Goal: Transaction & Acquisition: Purchase product/service

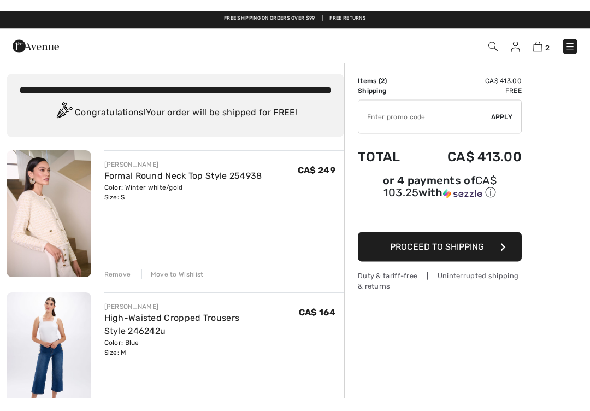
scroll to position [2, 0]
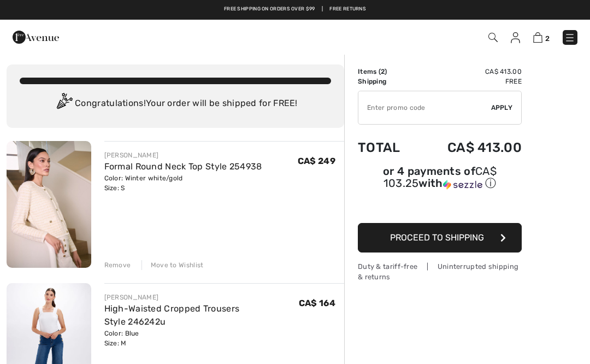
click at [401, 111] on input "TEXT" at bounding box center [424, 107] width 133 height 33
type input "NEW15"
click at [499, 112] on span "Apply" at bounding box center [502, 108] width 22 height 10
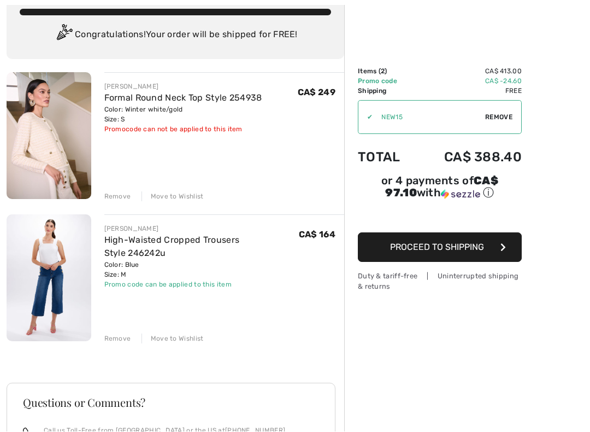
scroll to position [71, 0]
click at [446, 252] on span "Proceed to Shipping" at bounding box center [437, 247] width 94 height 10
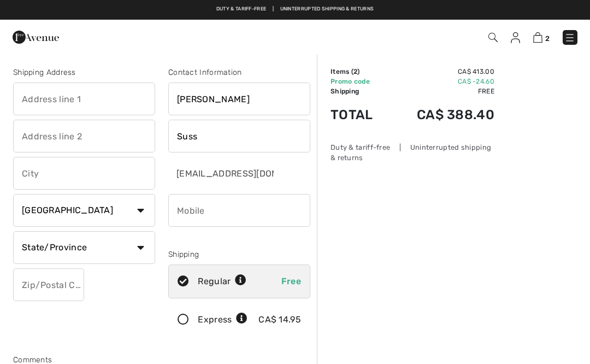
checkbox input "true"
click at [110, 102] on input "text" at bounding box center [84, 98] width 142 height 33
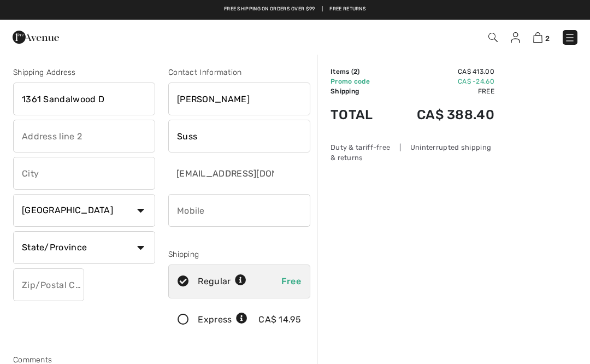
type input "[STREET_ADDRESS]"
type input "Peterborough"
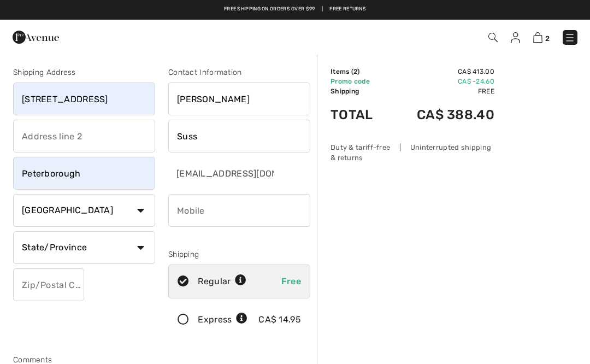
select select "ON"
type input "K9K2P1"
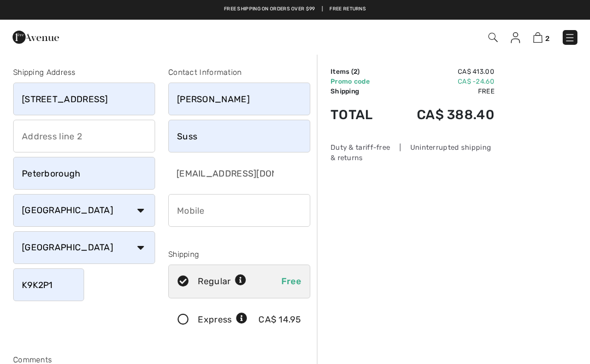
type input "7057433083"
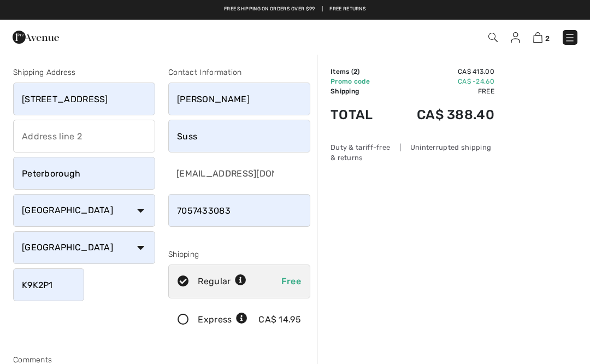
click at [45, 285] on input "K9K2P1" at bounding box center [48, 284] width 71 height 33
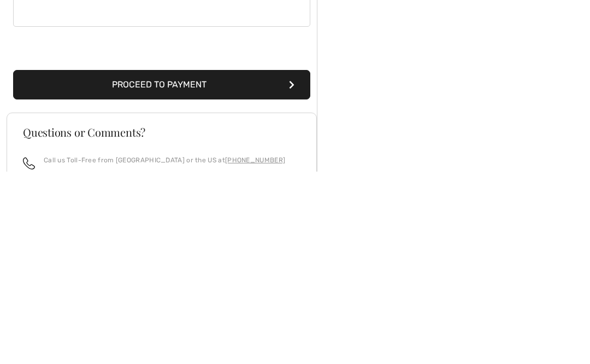
scroll to position [209, 0]
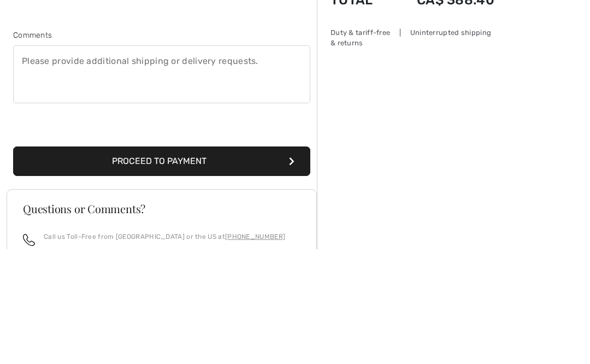
type input "K9K1Y1"
click at [288, 161] on textarea at bounding box center [161, 190] width 297 height 58
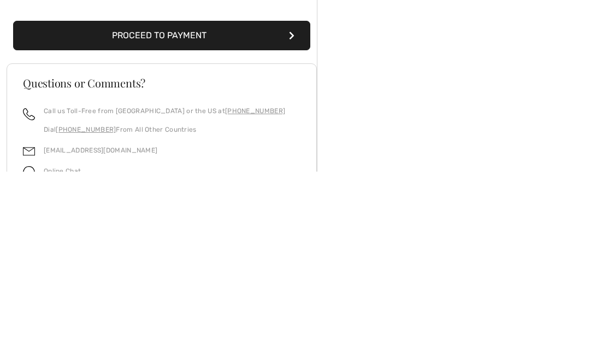
scroll to position [262, 0]
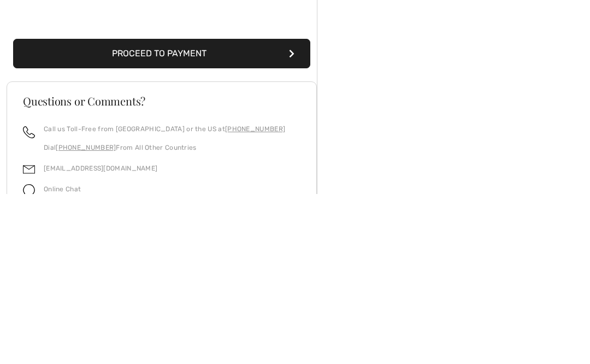
type textarea "Please leave package in alcove of front door entrance."
click at [187, 209] on button "Proceed to Payment" at bounding box center [161, 223] width 297 height 29
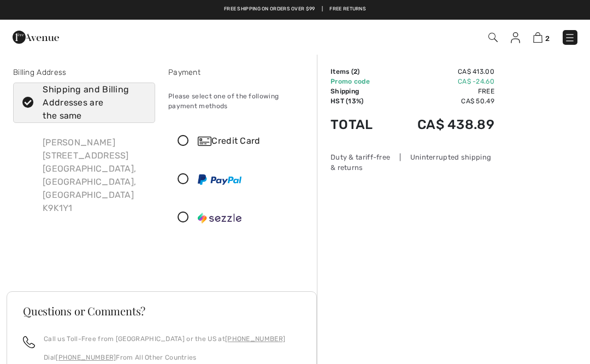
click at [186, 143] on icon at bounding box center [183, 140] width 29 height 11
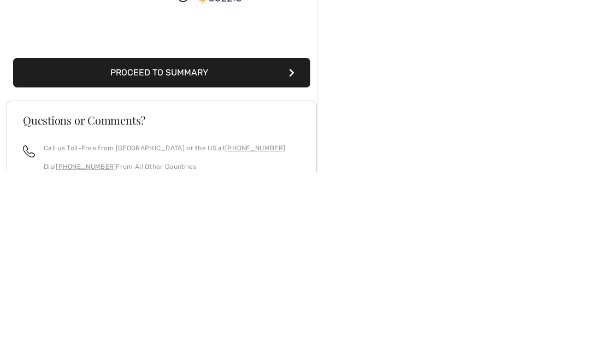
scroll to position [160, 0]
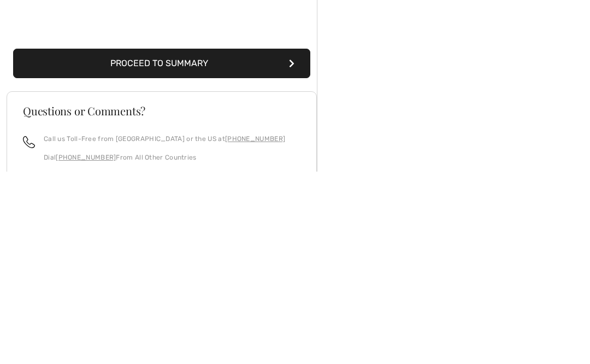
click at [175, 241] on button "Proceed to Summary" at bounding box center [161, 255] width 297 height 29
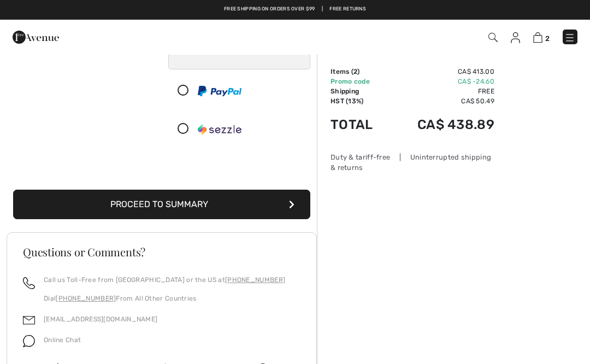
scroll to position [185, 0]
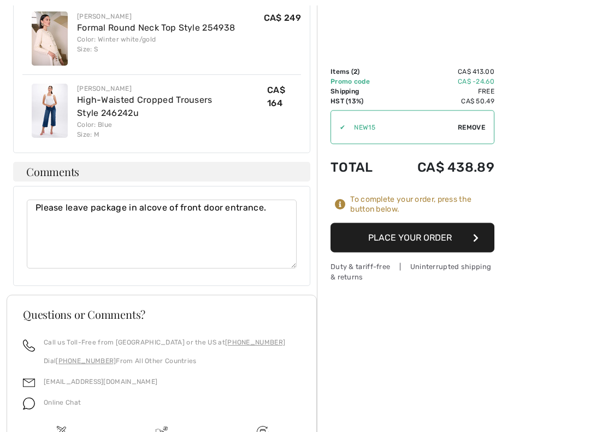
scroll to position [759, 0]
click at [413, 242] on button "Place Your Order" at bounding box center [412, 237] width 164 height 29
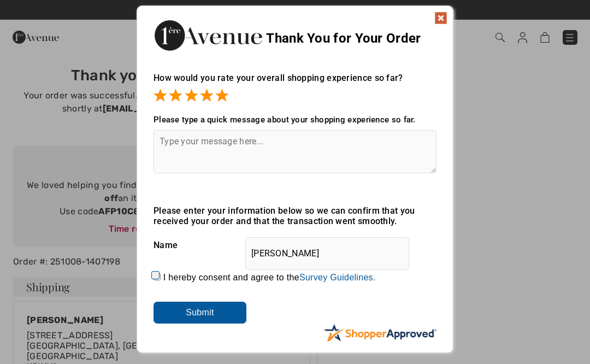
click at [332, 152] on textarea at bounding box center [294, 151] width 283 height 43
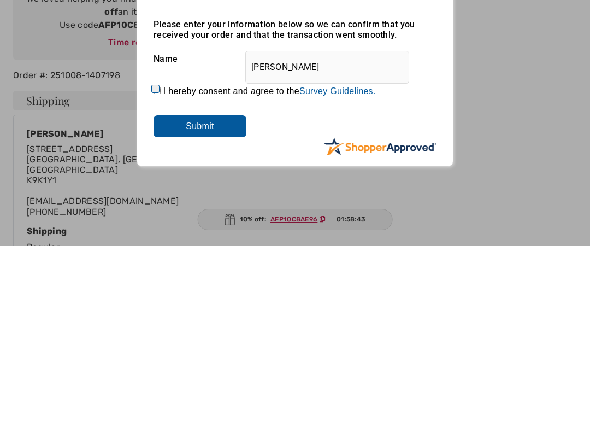
type textarea "Fantastic on line experience!"
click at [160, 273] on input "I hereby consent and agree to the By submitting a review, you grant permission …" at bounding box center [156, 276] width 7 height 7
checkbox input "true"
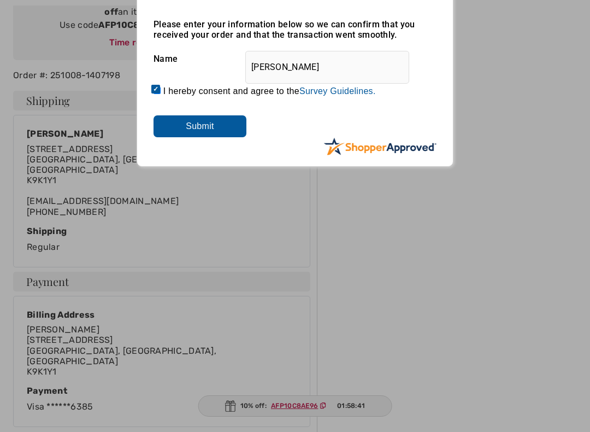
click at [206, 133] on input "Submit" at bounding box center [199, 126] width 93 height 22
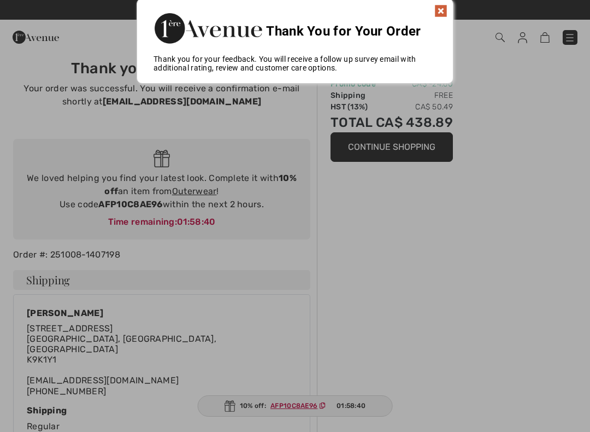
scroll to position [0, 0]
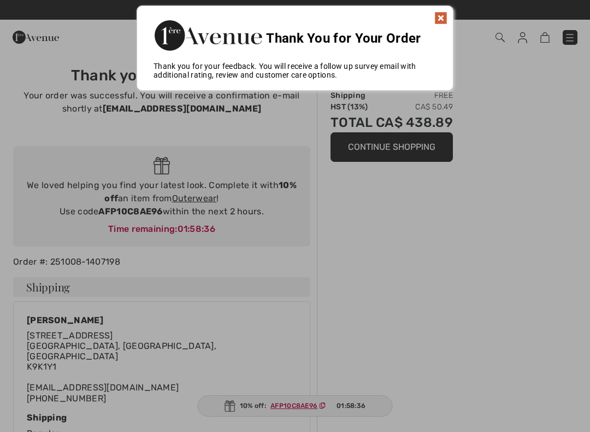
click at [441, 23] on img at bounding box center [440, 17] width 13 height 13
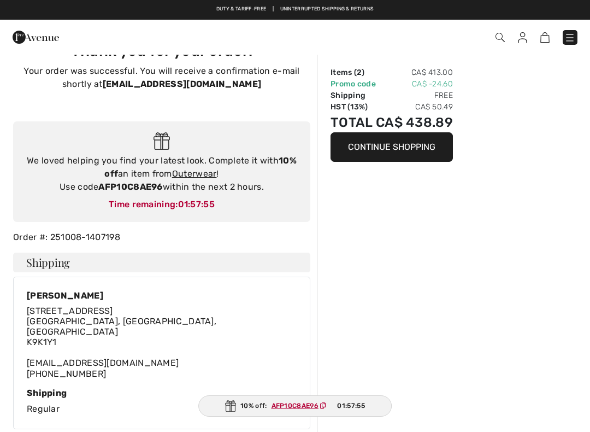
scroll to position [23, 0]
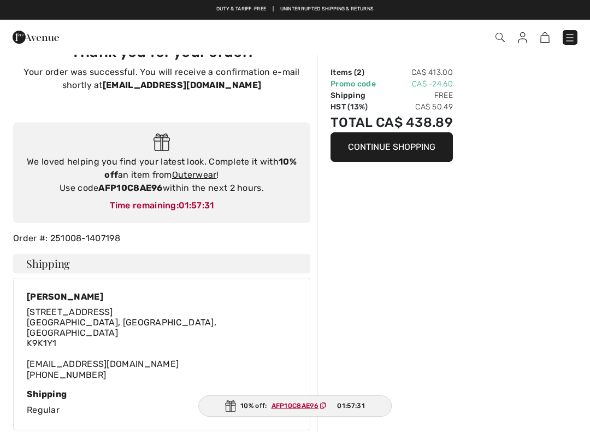
click at [525, 35] on img at bounding box center [522, 37] width 9 height 11
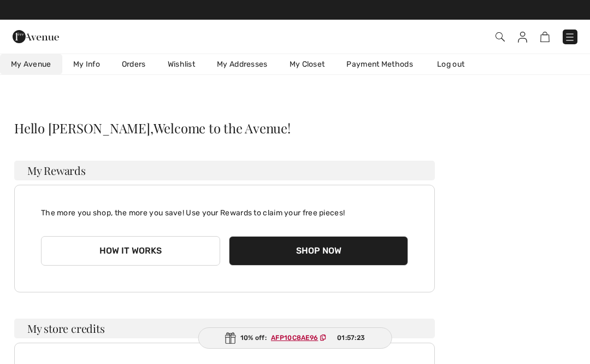
click at [36, 67] on span "My Avenue" at bounding box center [31, 64] width 40 height 9
click at [452, 68] on link "Log out" at bounding box center [456, 64] width 60 height 20
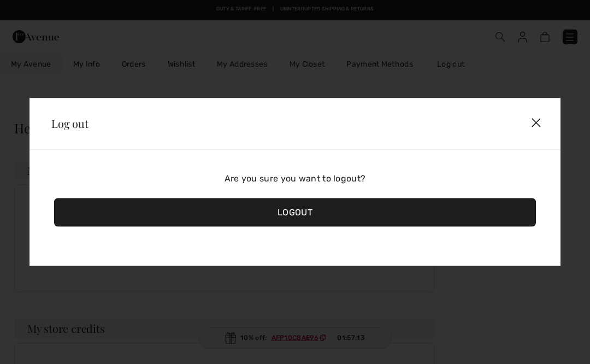
click at [303, 219] on div "Logout" at bounding box center [295, 212] width 482 height 28
